Goal: Check status: Check status

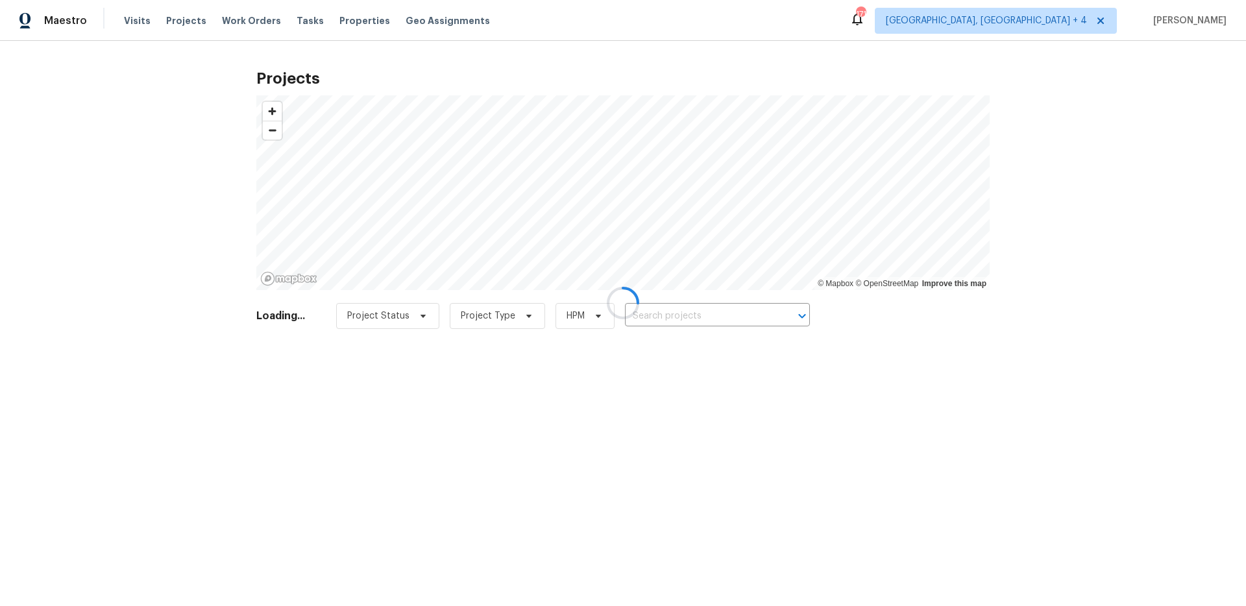
click at [677, 313] on div at bounding box center [623, 303] width 1246 height 606
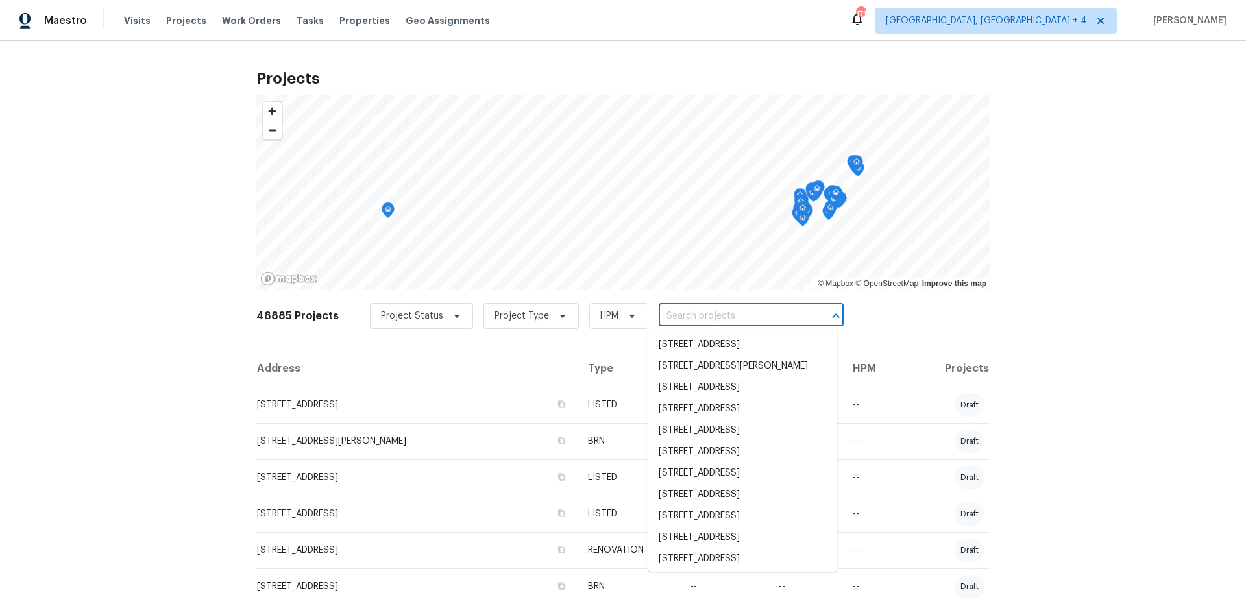
click at [676, 313] on input "text" at bounding box center [733, 316] width 149 height 20
paste input "[STREET_ADDRESS]"
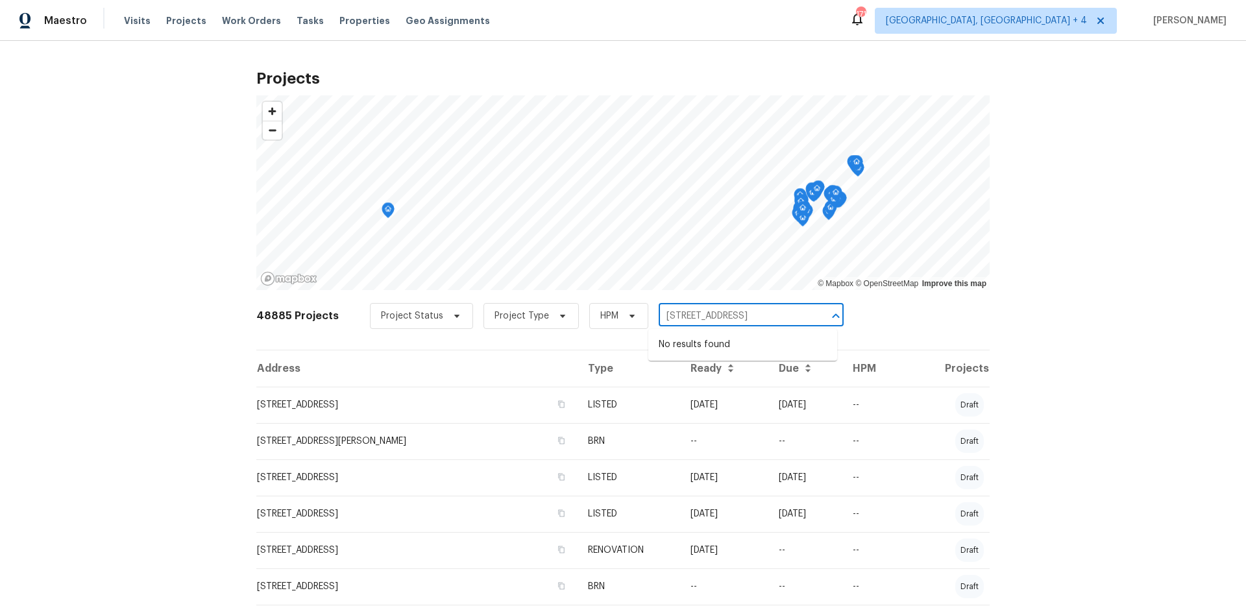
type input "[STREET_ADDRESS]"
click at [1070, 16] on span "[GEOGRAPHIC_DATA], [GEOGRAPHIC_DATA] + 4" at bounding box center [986, 20] width 201 height 13
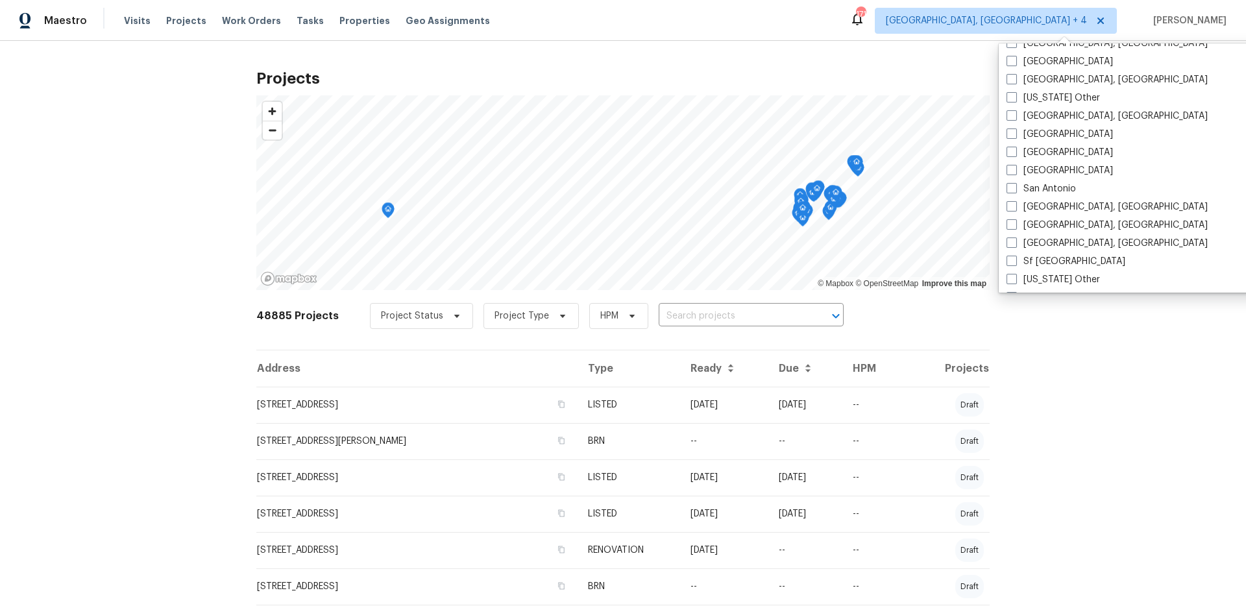
scroll to position [1635, 0]
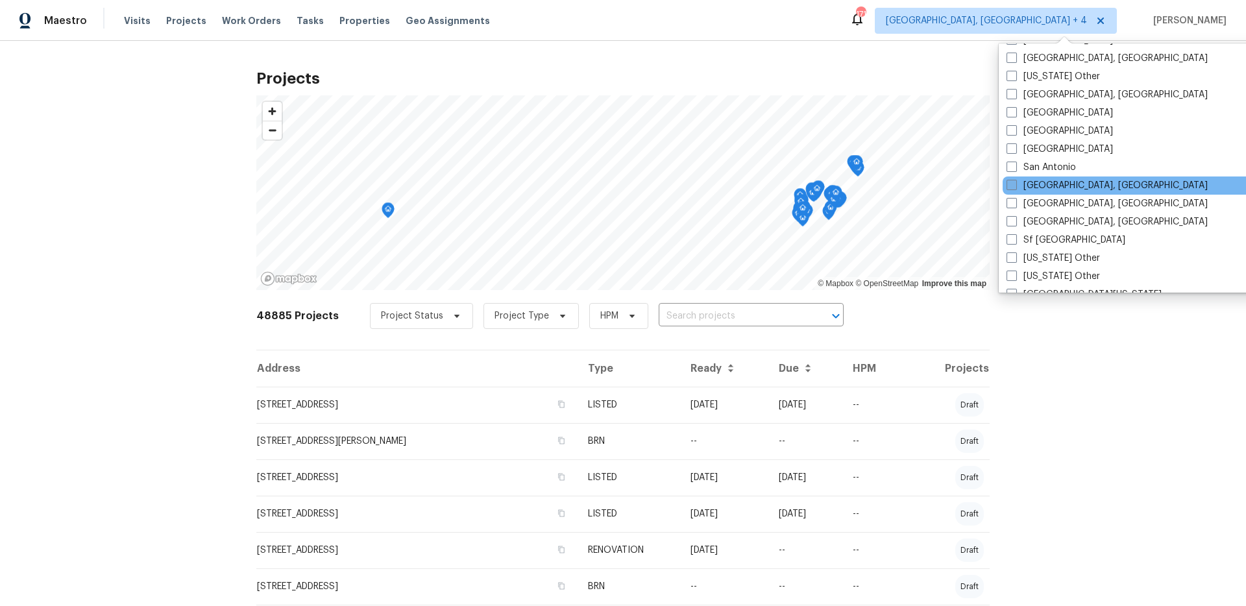
click at [1011, 182] on span at bounding box center [1012, 185] width 10 height 10
click at [1011, 182] on input "[GEOGRAPHIC_DATA], [GEOGRAPHIC_DATA]" at bounding box center [1011, 183] width 8 height 8
checkbox input "true"
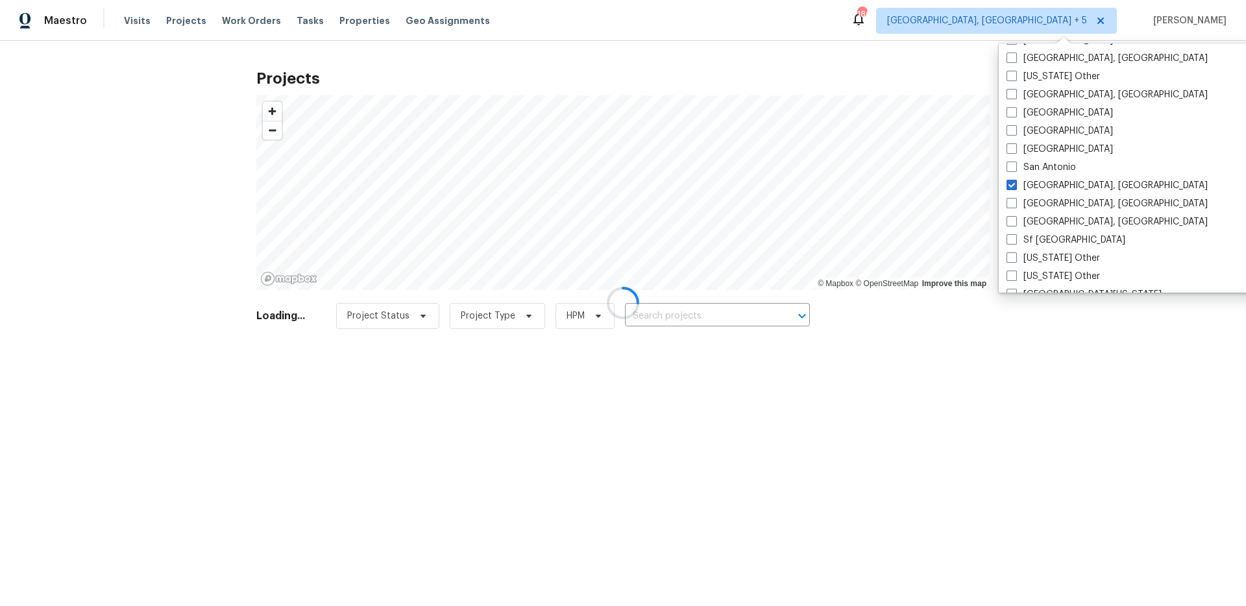
click at [738, 311] on div at bounding box center [623, 303] width 1246 height 606
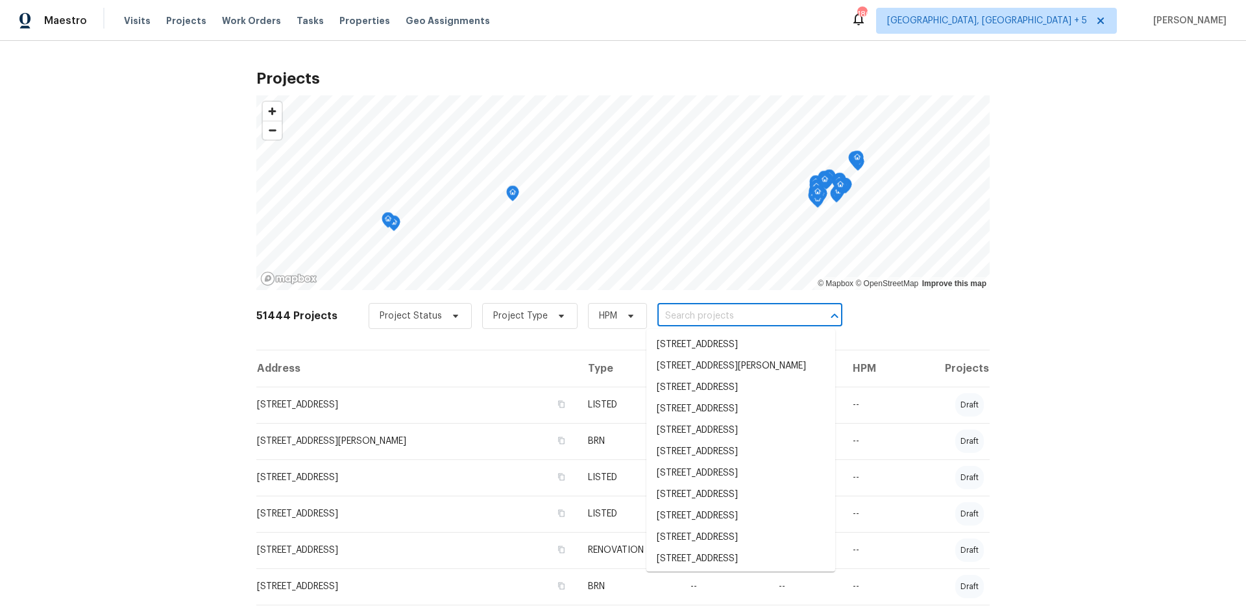
click at [730, 312] on input "text" at bounding box center [732, 316] width 149 height 20
paste input "[STREET_ADDRESS]"
type input "[STREET_ADDRESS]"
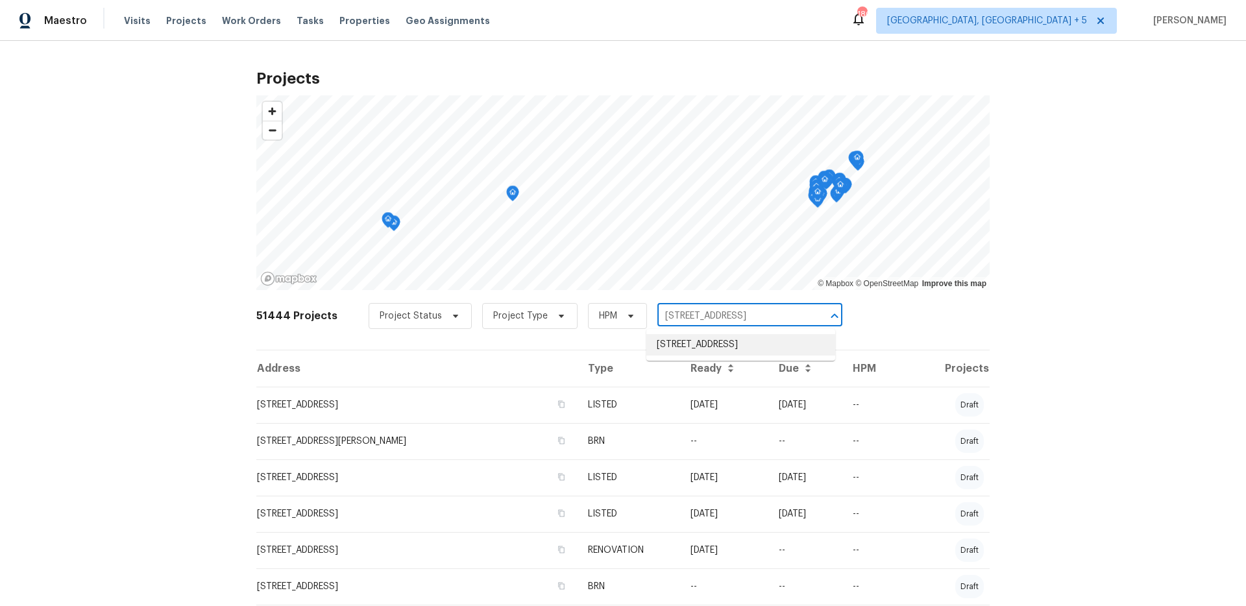
click at [732, 346] on li "[STREET_ADDRESS]" at bounding box center [740, 344] width 189 height 21
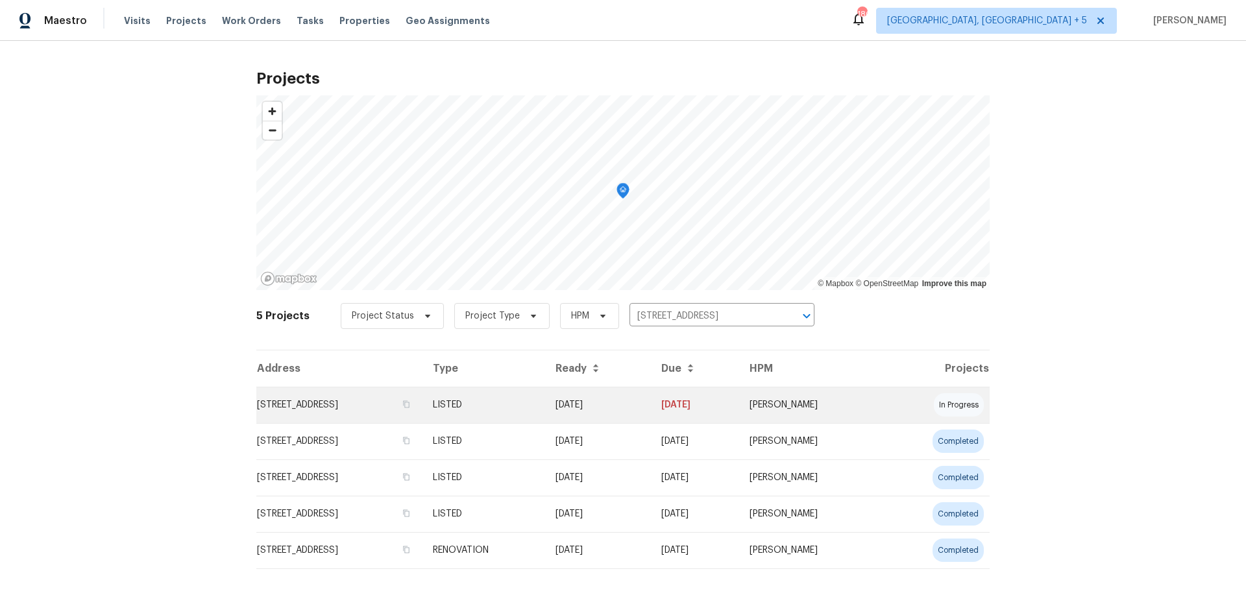
click at [423, 400] on td "[STREET_ADDRESS]" at bounding box center [339, 405] width 166 height 36
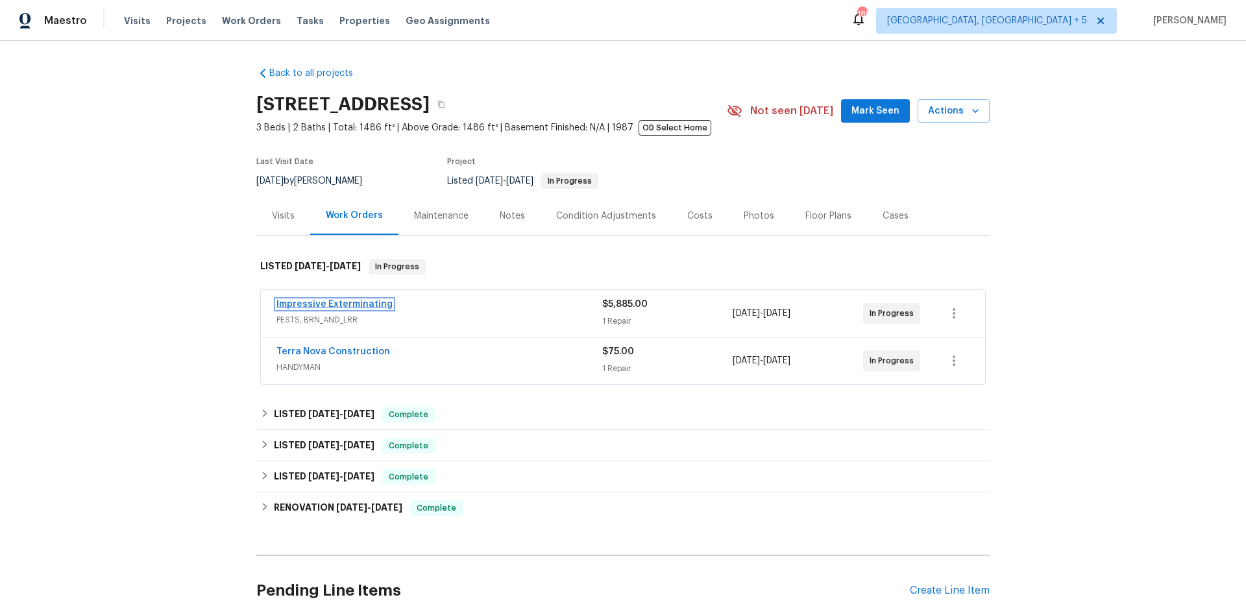
click at [356, 306] on link "Impressive Exterminating" at bounding box center [335, 304] width 116 height 9
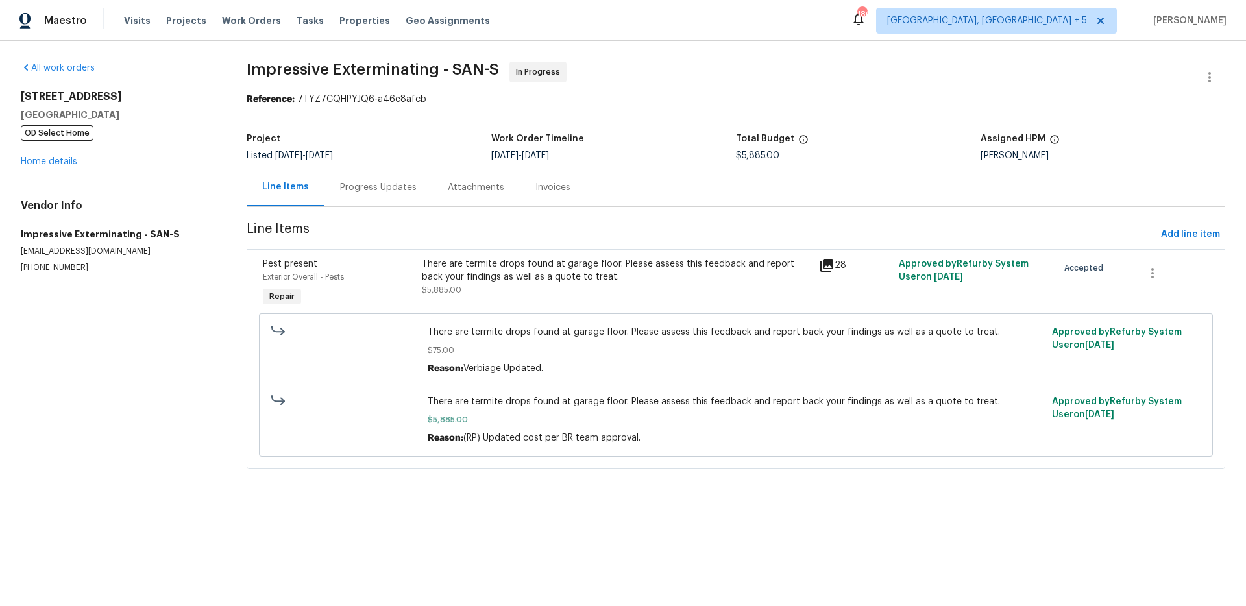
click at [387, 186] on div "Progress Updates" at bounding box center [378, 187] width 77 height 13
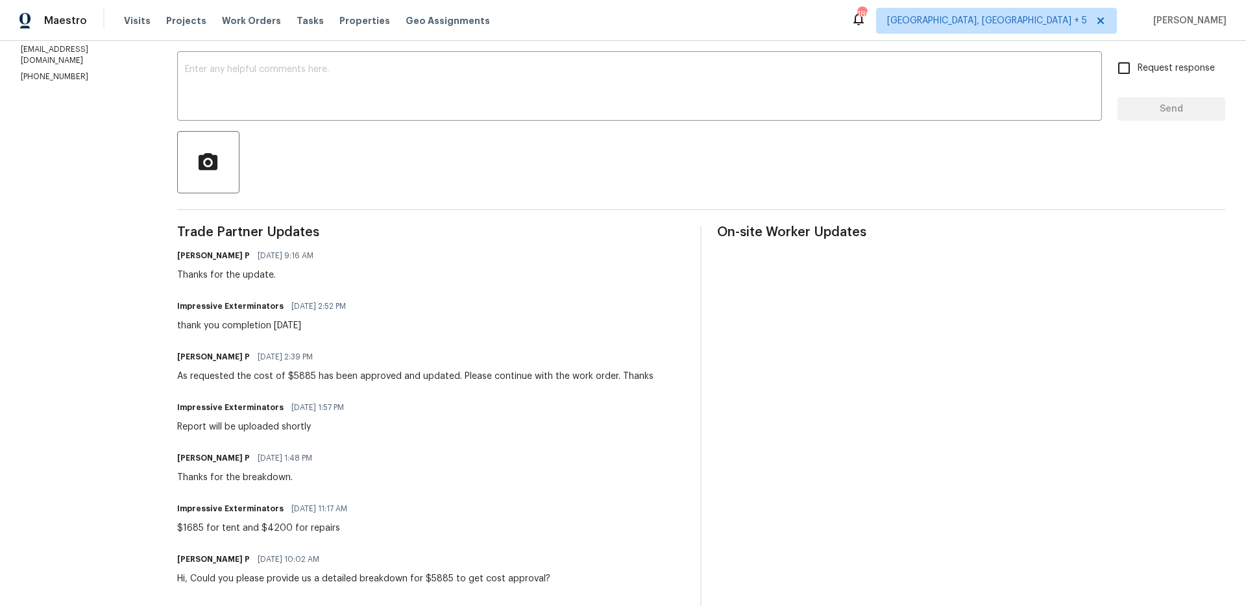
scroll to position [222, 0]
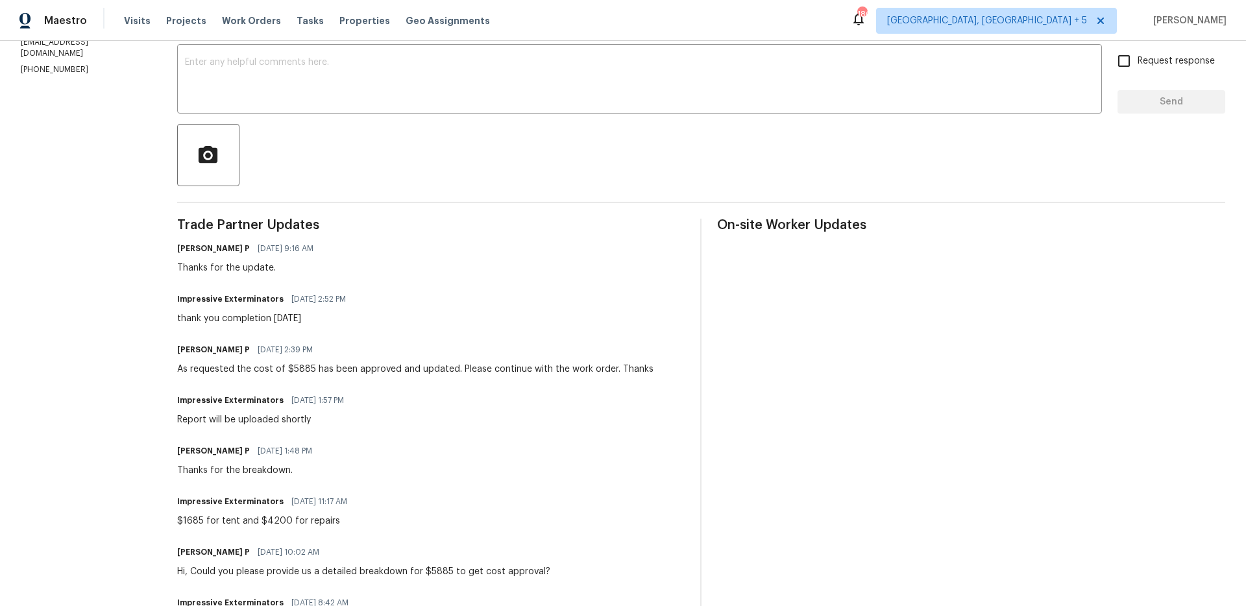
click at [908, 394] on div "On-site Worker Updates" at bounding box center [971, 572] width 508 height 706
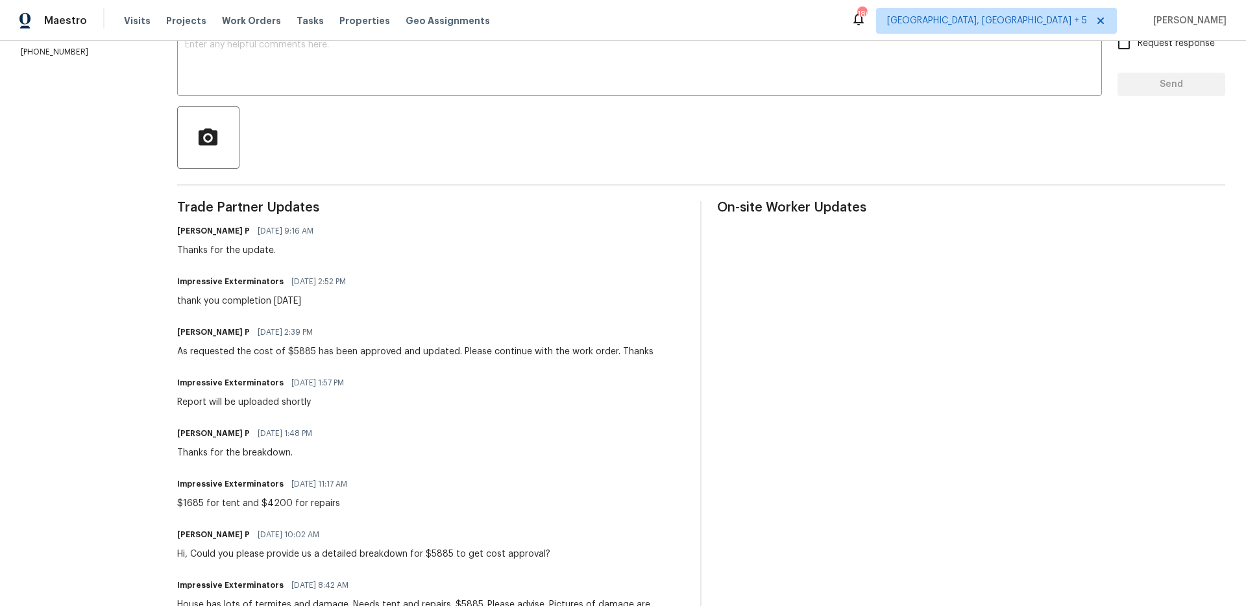
scroll to position [238, 0]
drag, startPoint x: 364, startPoint y: 304, endPoint x: 179, endPoint y: 304, distance: 185.0
click at [179, 304] on div "thank you completion [DATE]" at bounding box center [265, 302] width 177 height 13
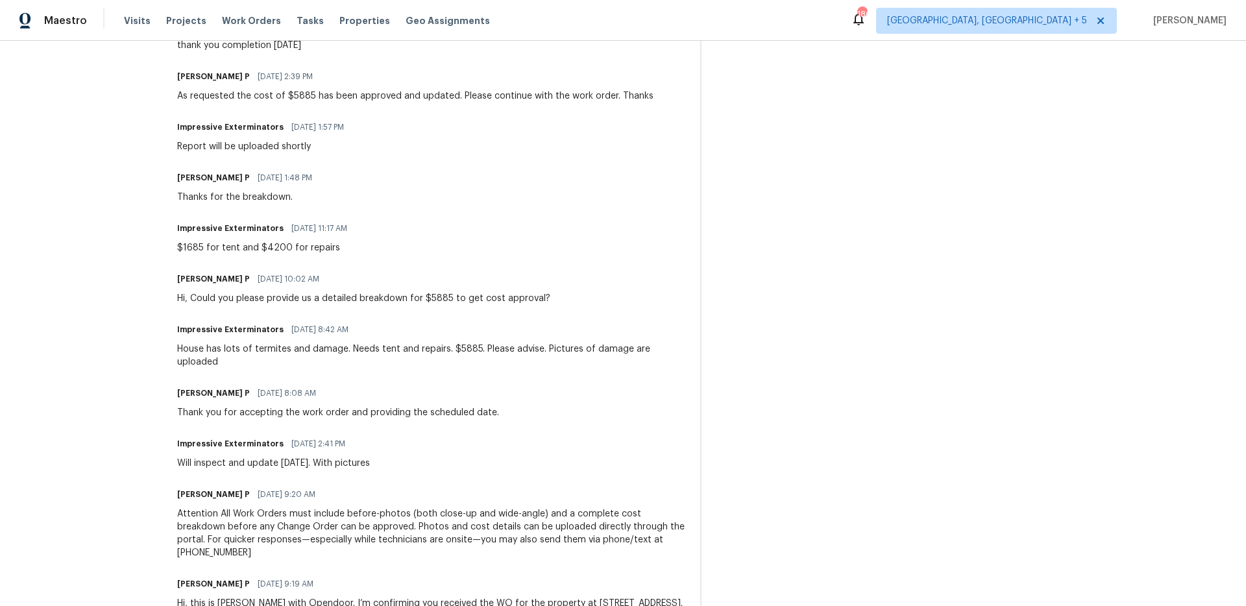
scroll to position [548, 0]
